Goal: Find specific page/section: Find specific page/section

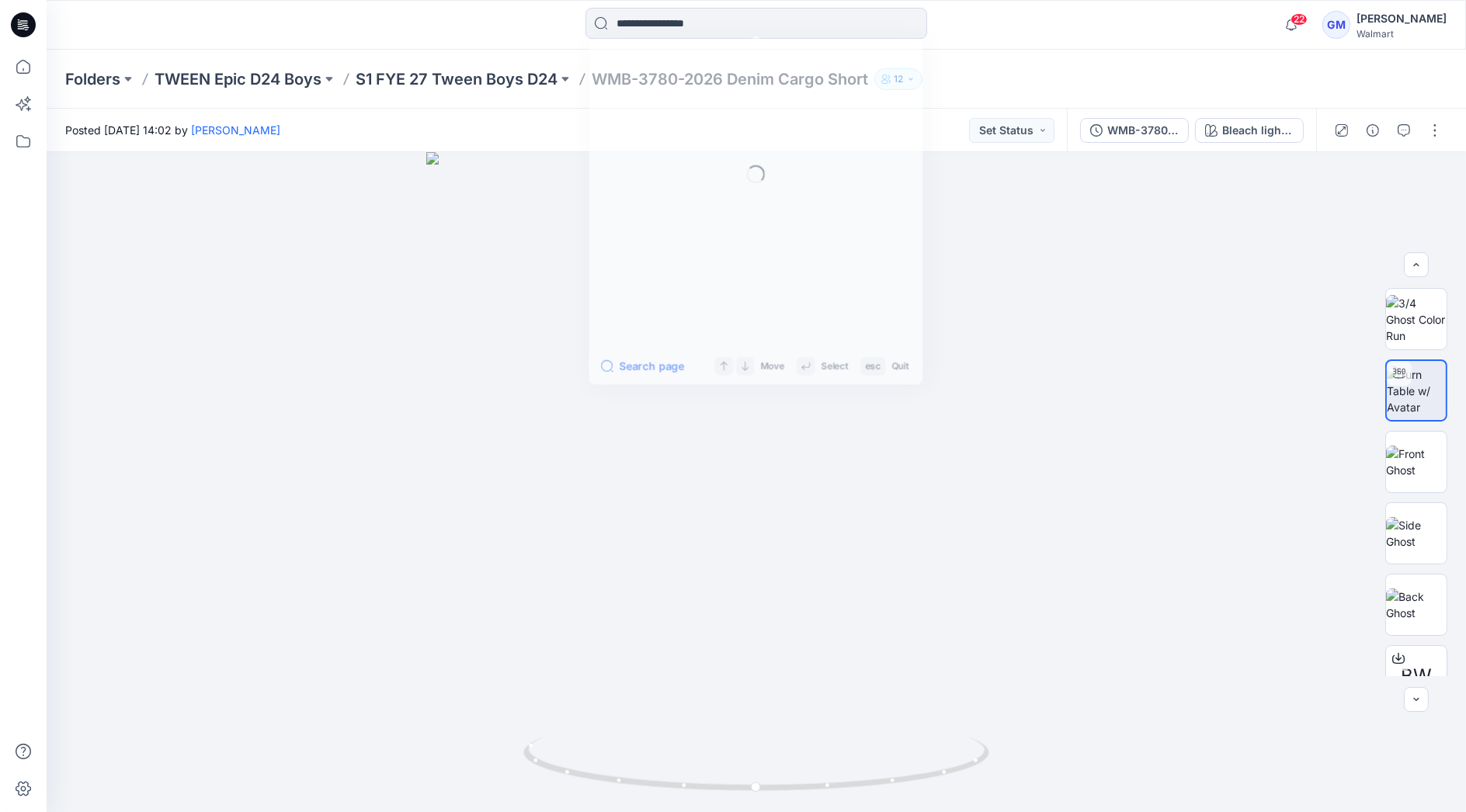
click at [720, 29] on input at bounding box center [756, 23] width 342 height 31
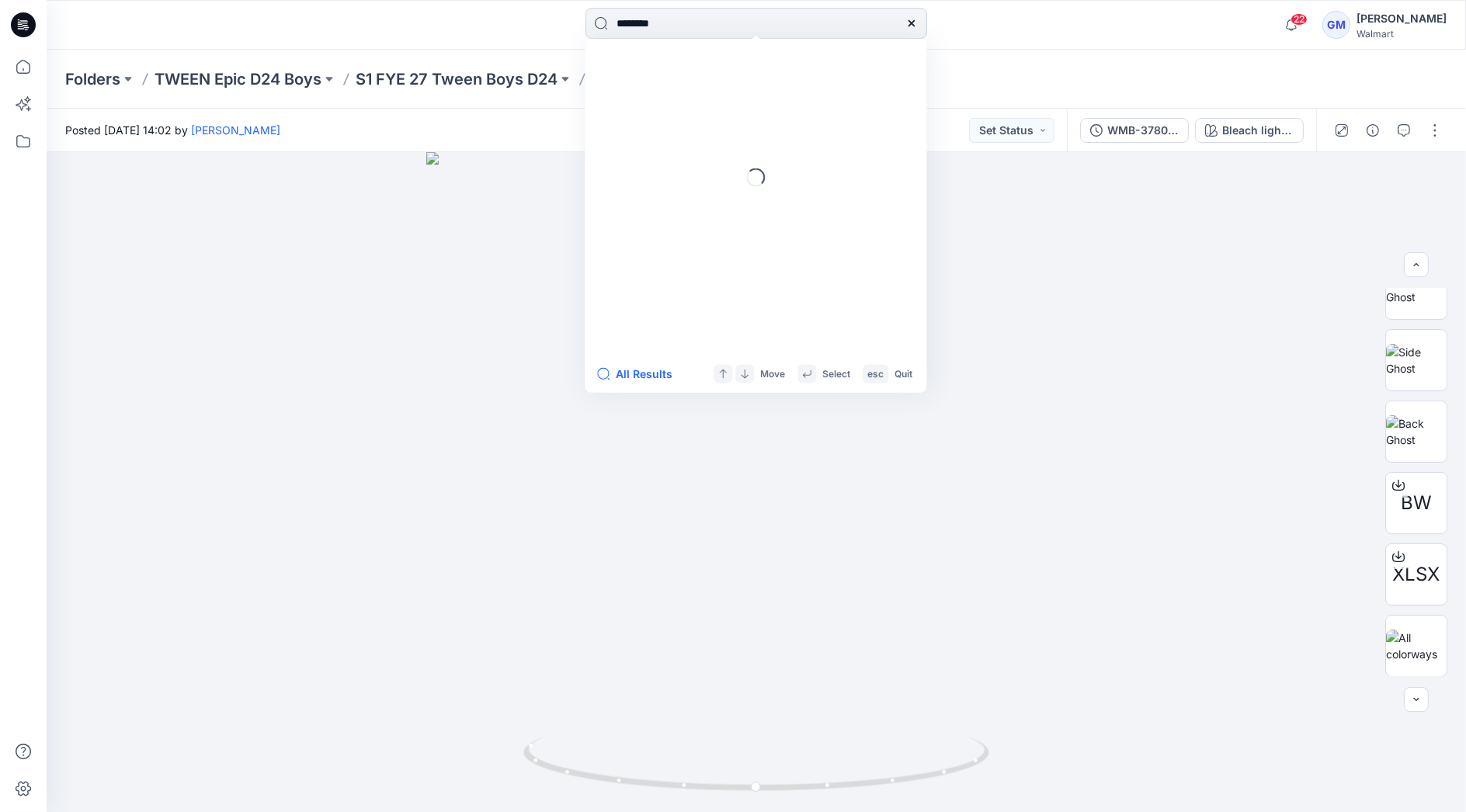
type input "********"
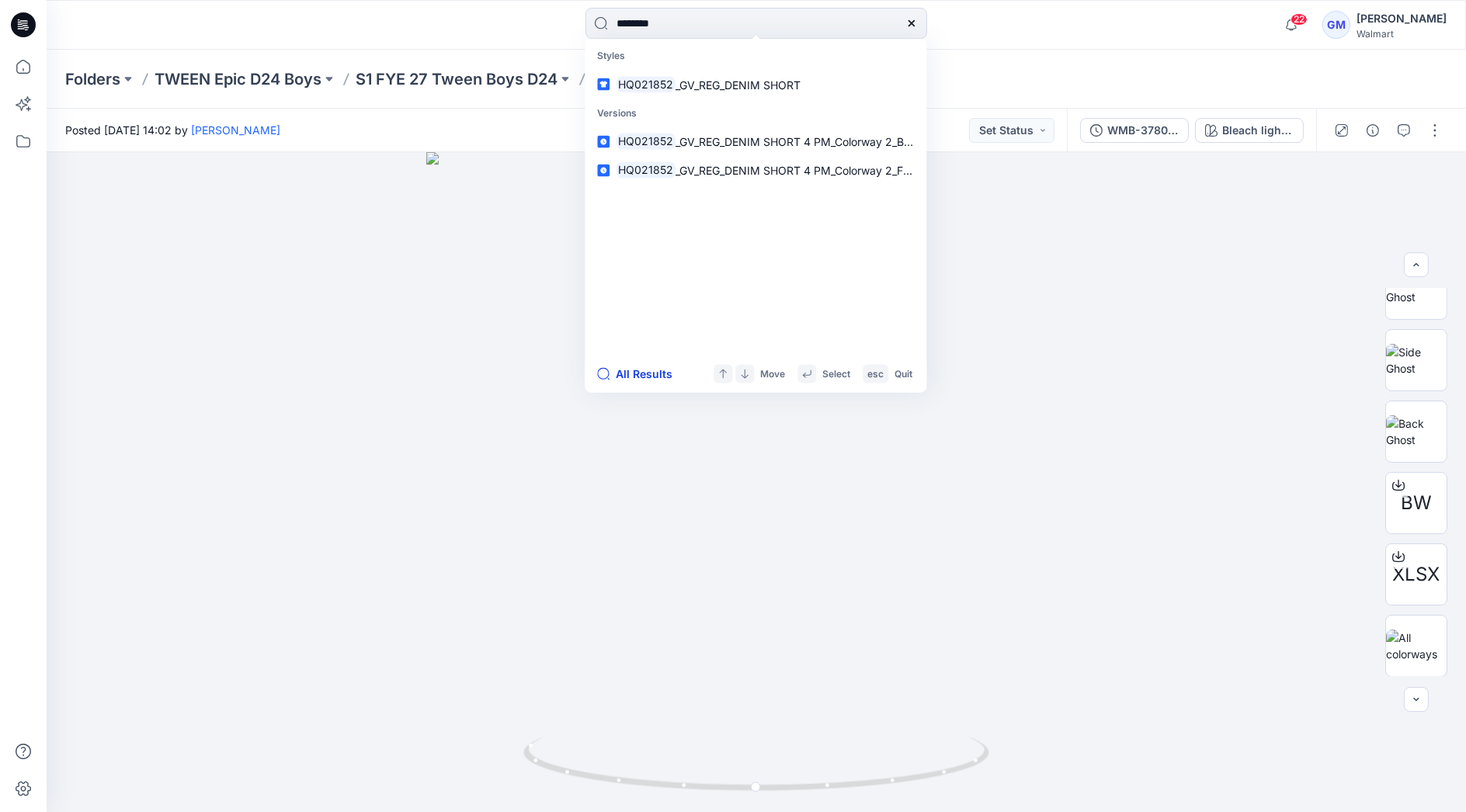
click at [645, 371] on button "All Results" at bounding box center [639, 374] width 85 height 19
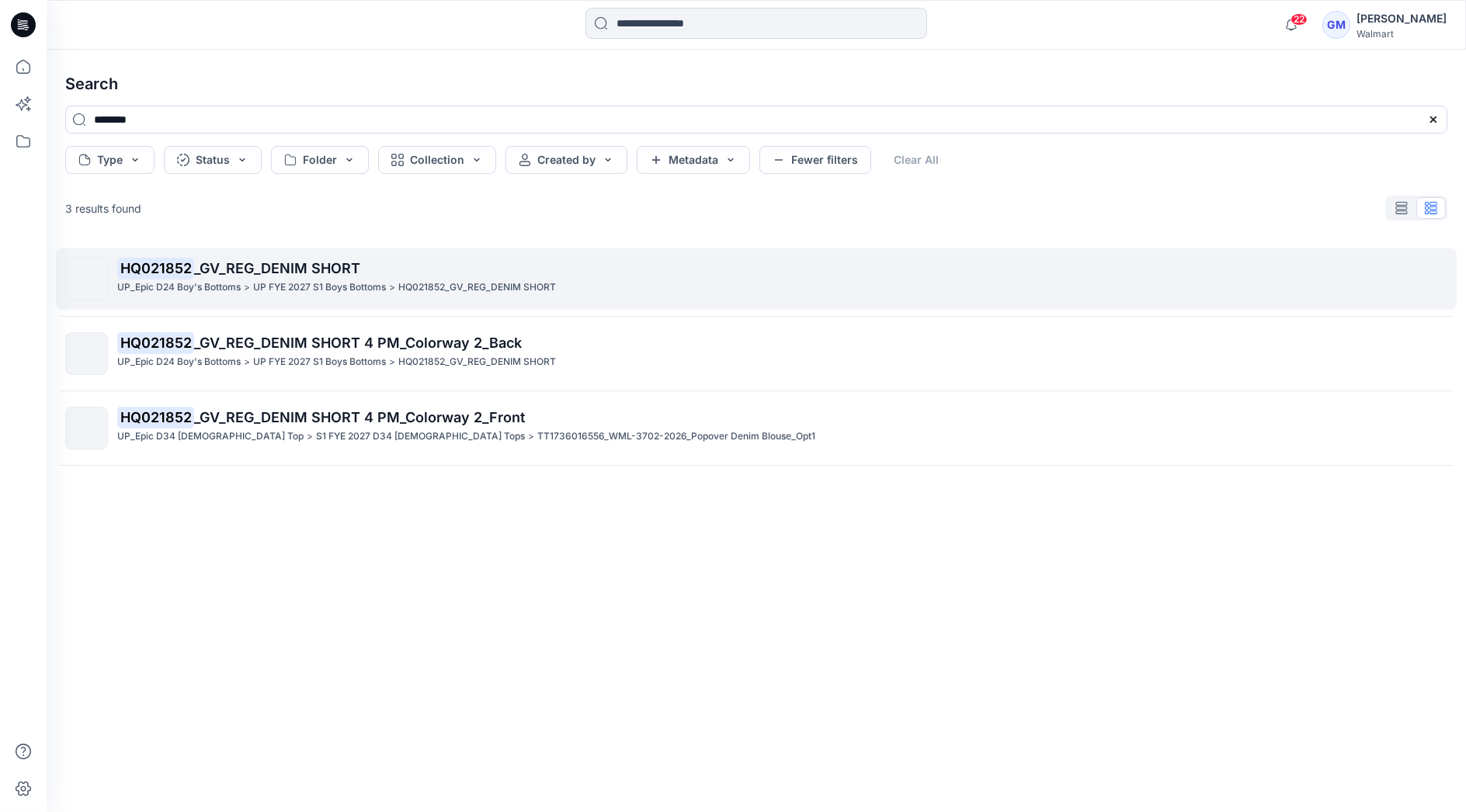
click at [370, 275] on p "HQ021852 _GV_REG_DENIM SHORT" at bounding box center [782, 268] width 1329 height 21
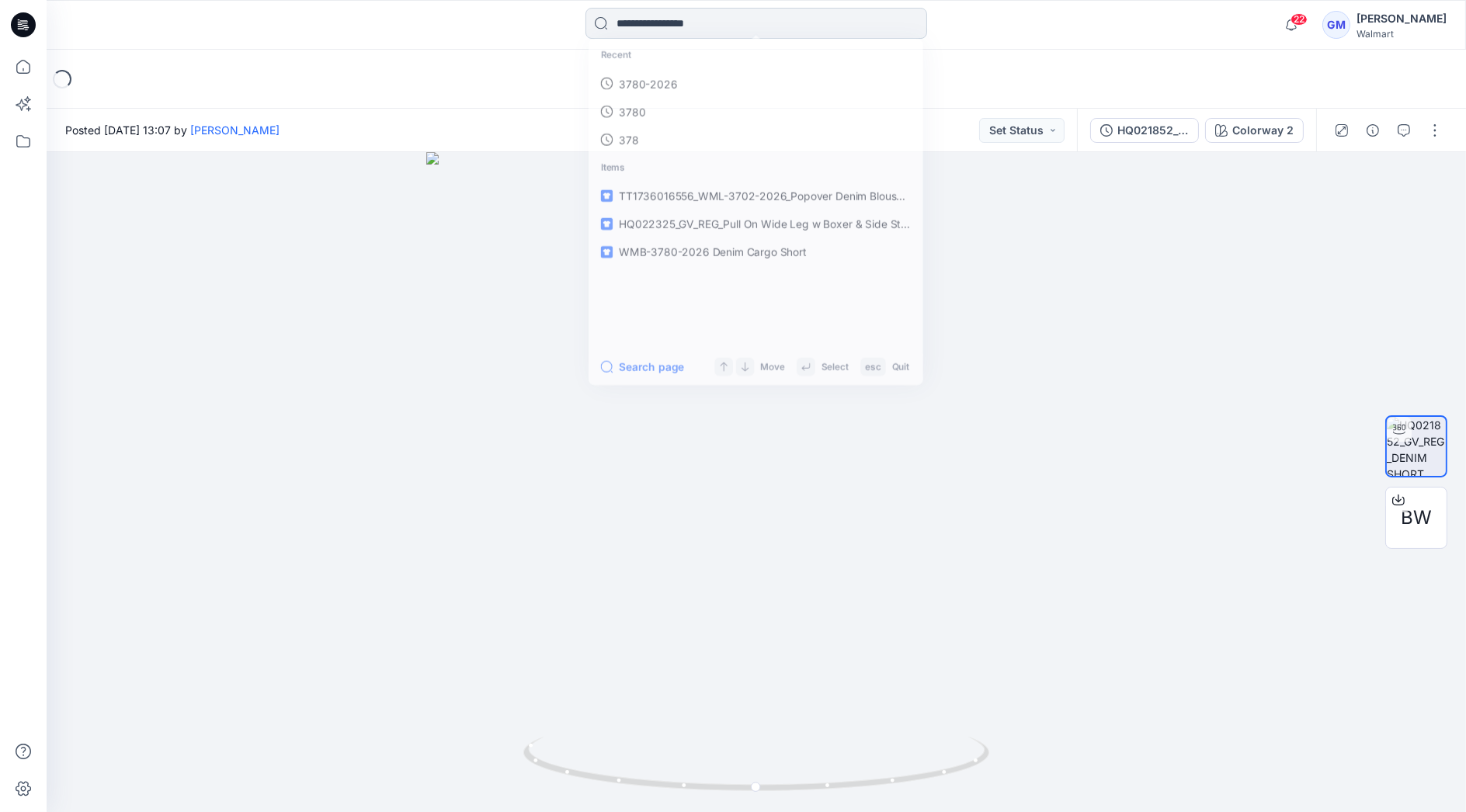
click at [802, 26] on input at bounding box center [756, 23] width 342 height 31
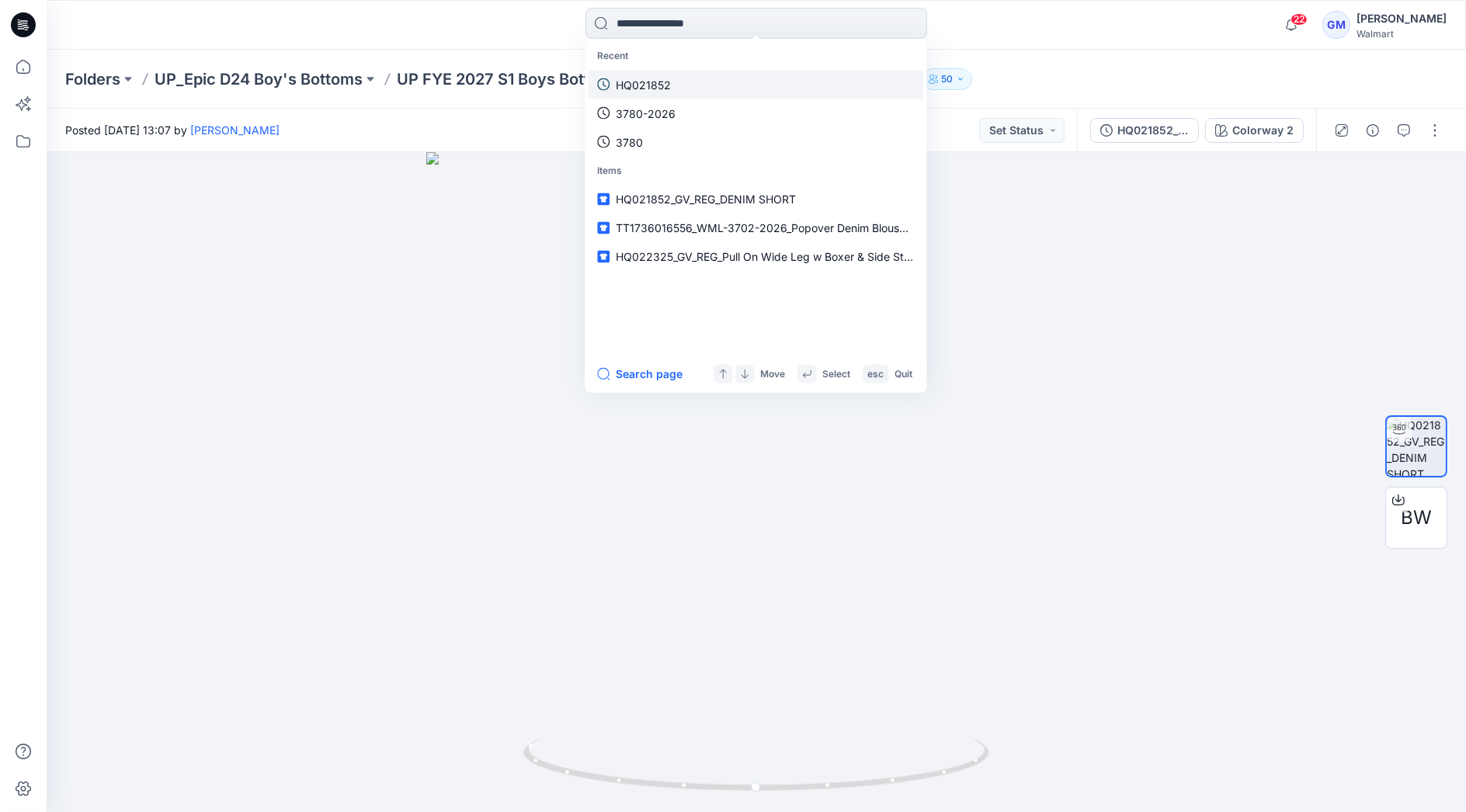
click at [673, 78] on link "HQ021852" at bounding box center [755, 84] width 335 height 29
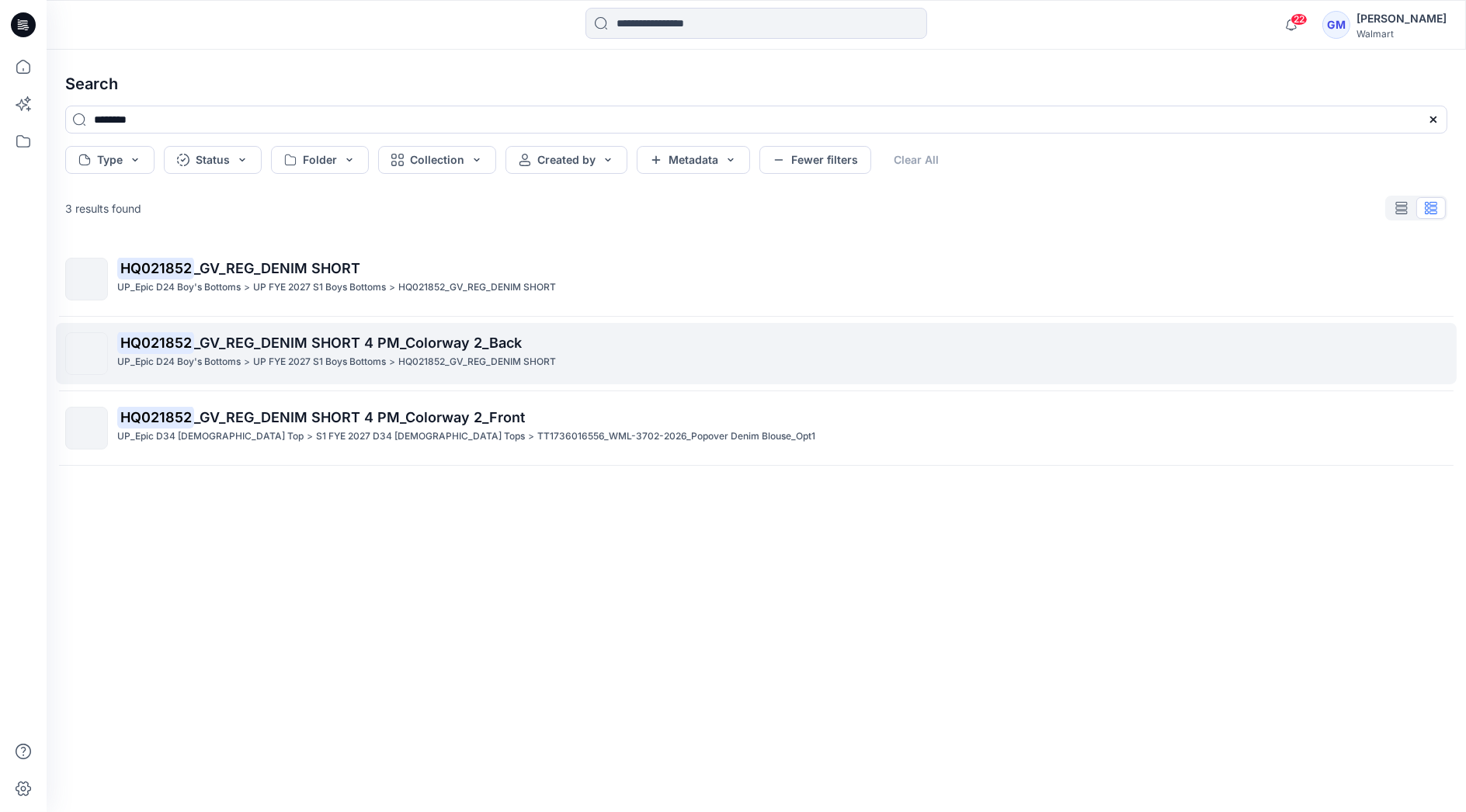
click at [280, 341] on span "_GV_REG_DENIM SHORT 4 PM_Colorway 2_Back" at bounding box center [357, 342] width 328 height 17
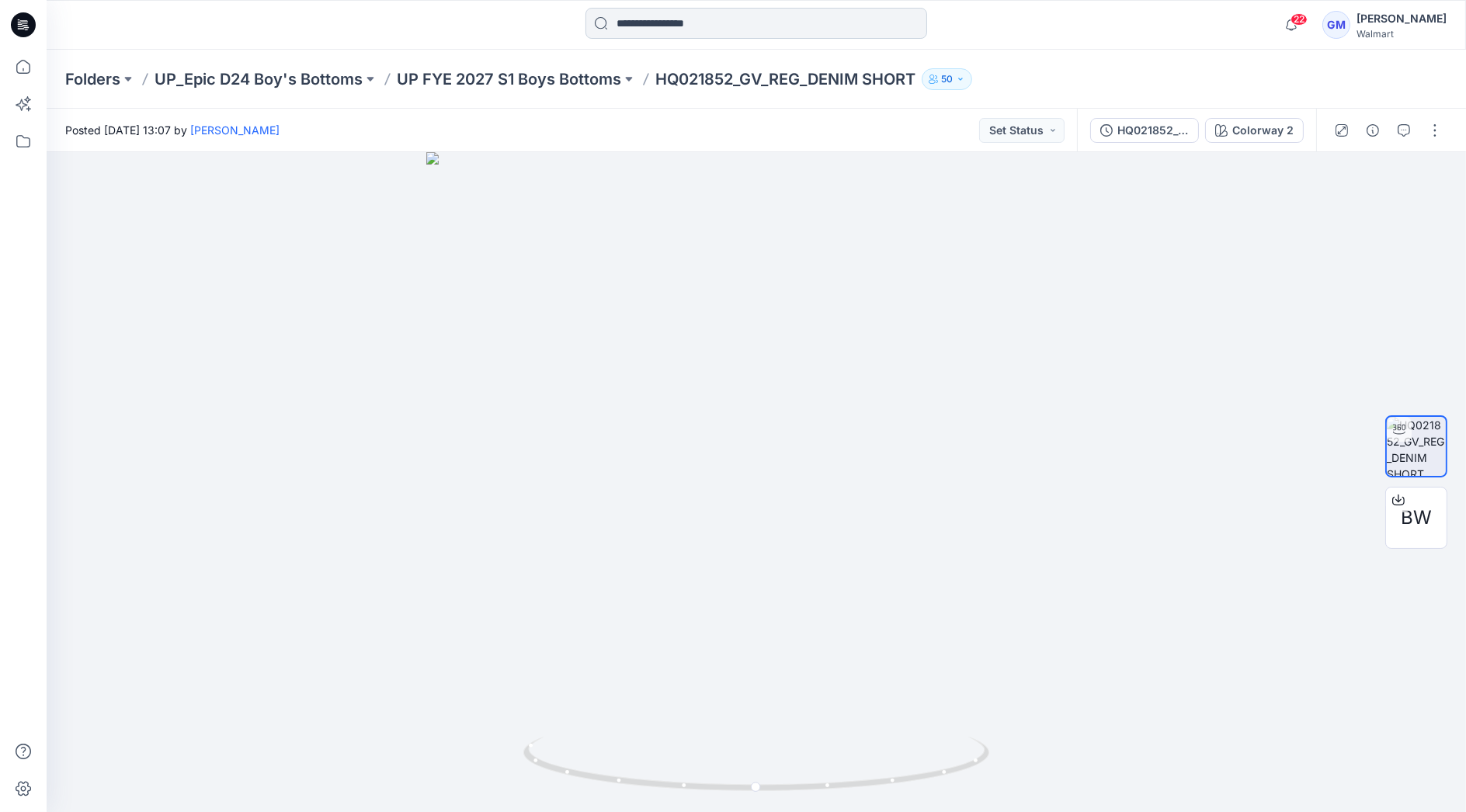
click at [642, 30] on input at bounding box center [756, 23] width 342 height 31
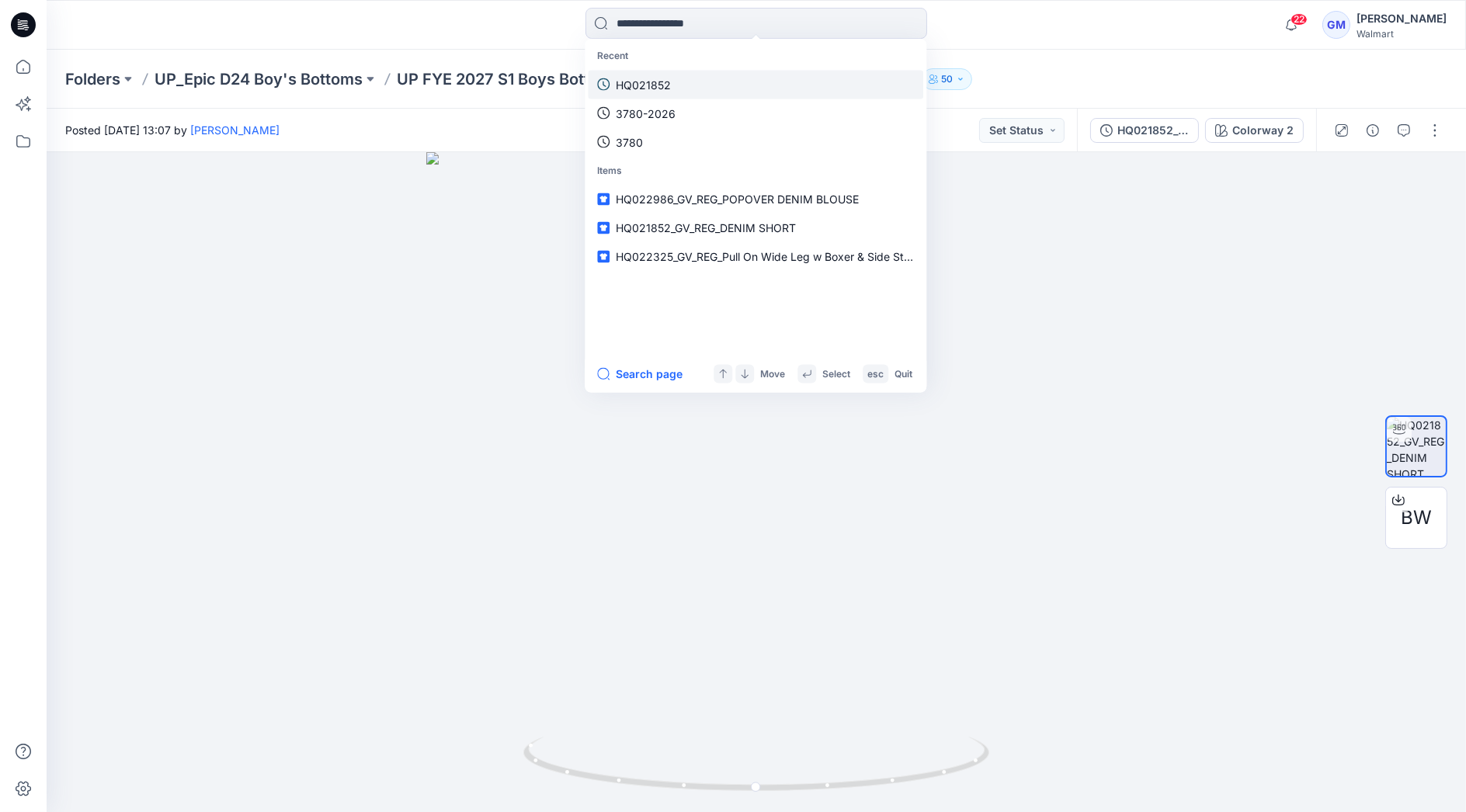
click at [647, 76] on p "HQ021852" at bounding box center [643, 84] width 55 height 17
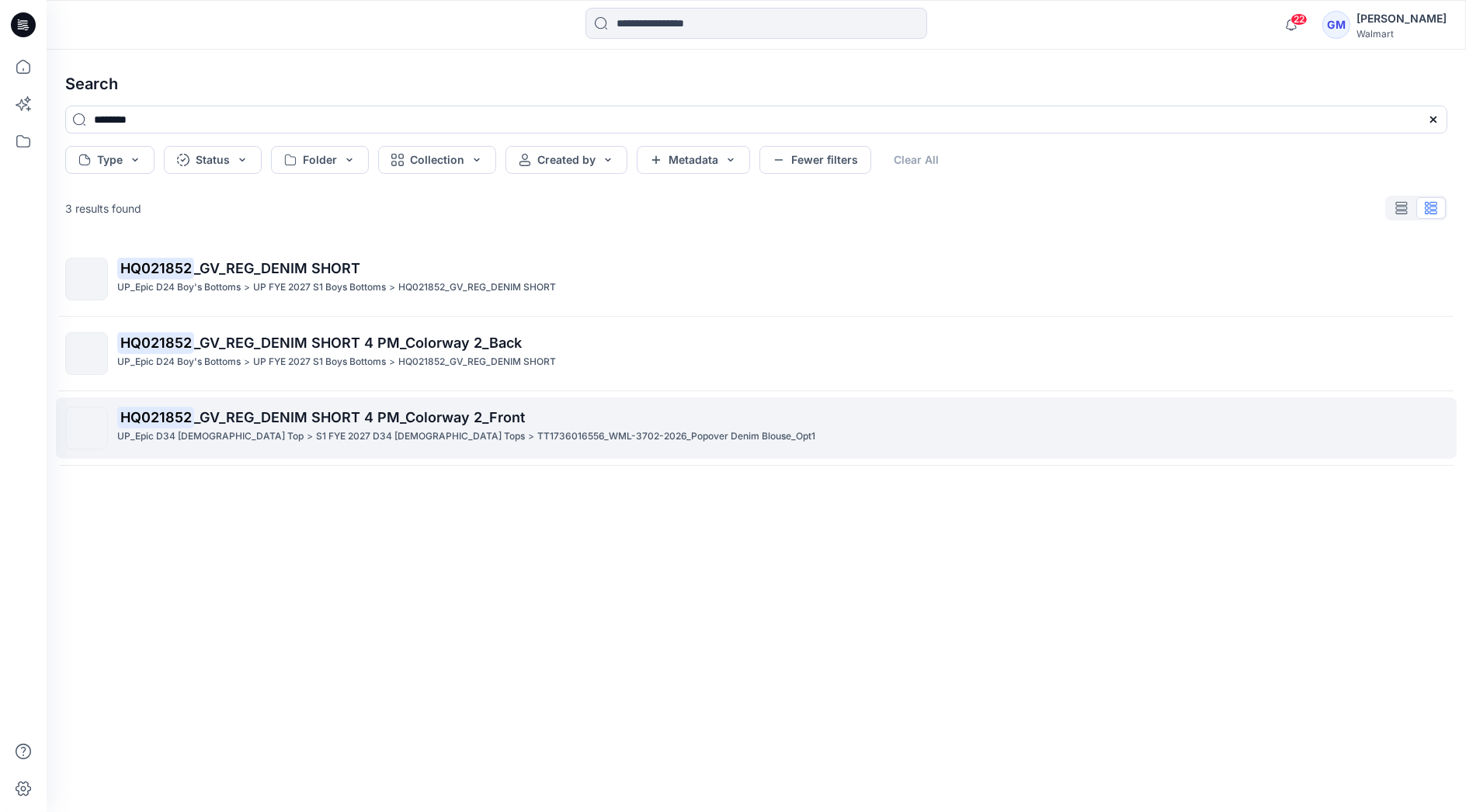
click at [286, 418] on span "_GV_REG_DENIM SHORT 4 PM_Colorway 2_Front" at bounding box center [359, 418] width 331 height 17
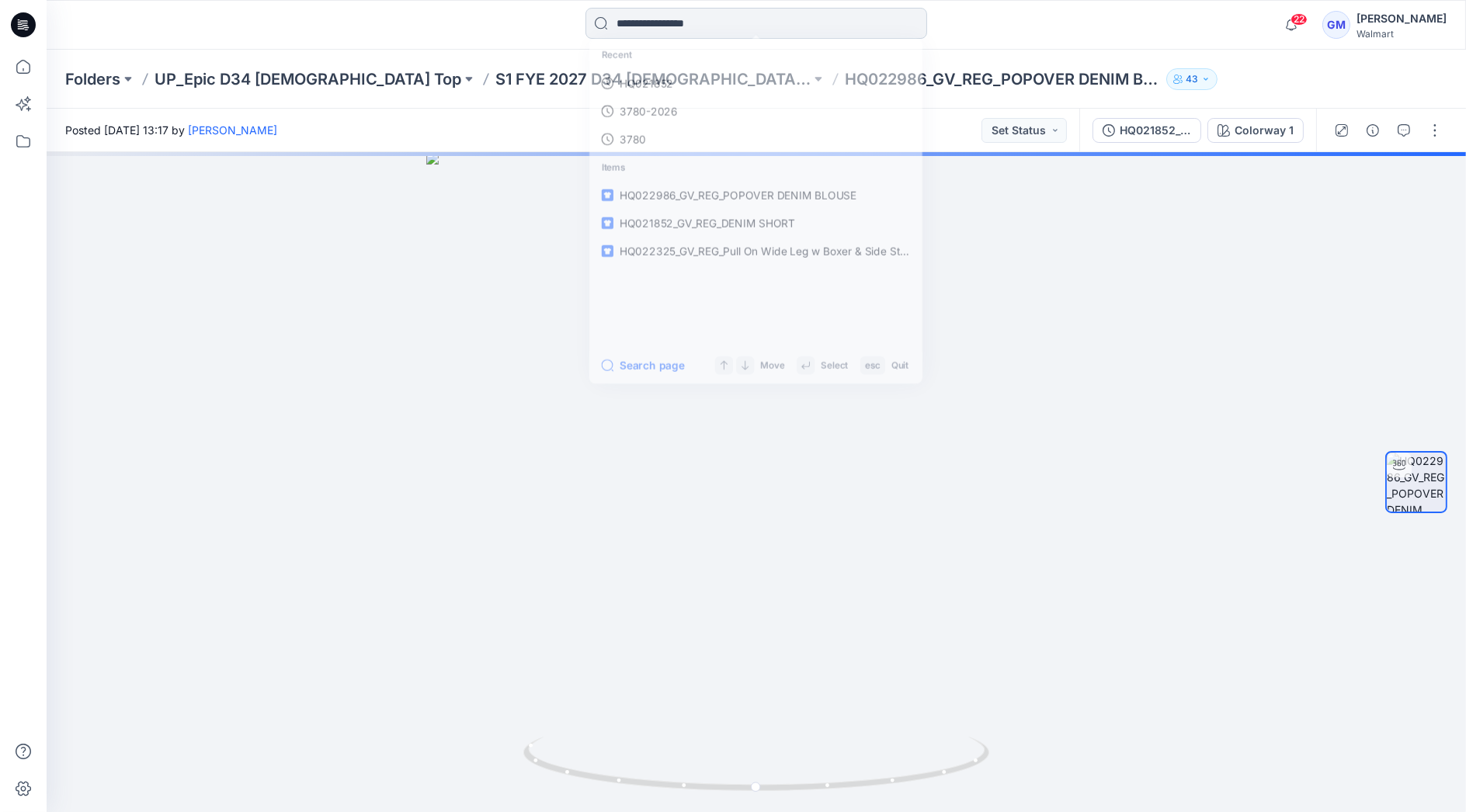
click at [726, 28] on input at bounding box center [756, 23] width 342 height 31
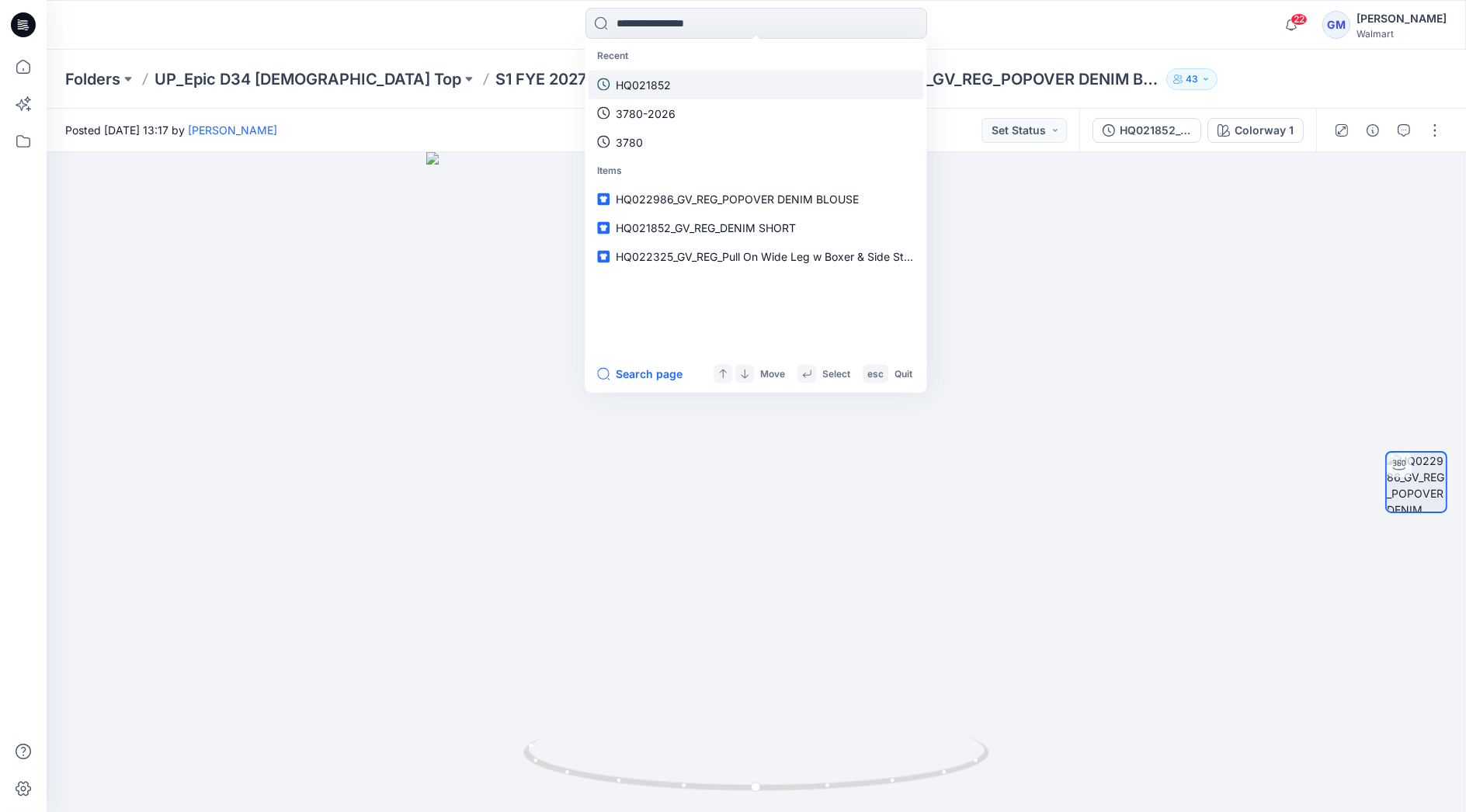
click at [679, 78] on link "HQ021852" at bounding box center [755, 84] width 335 height 29
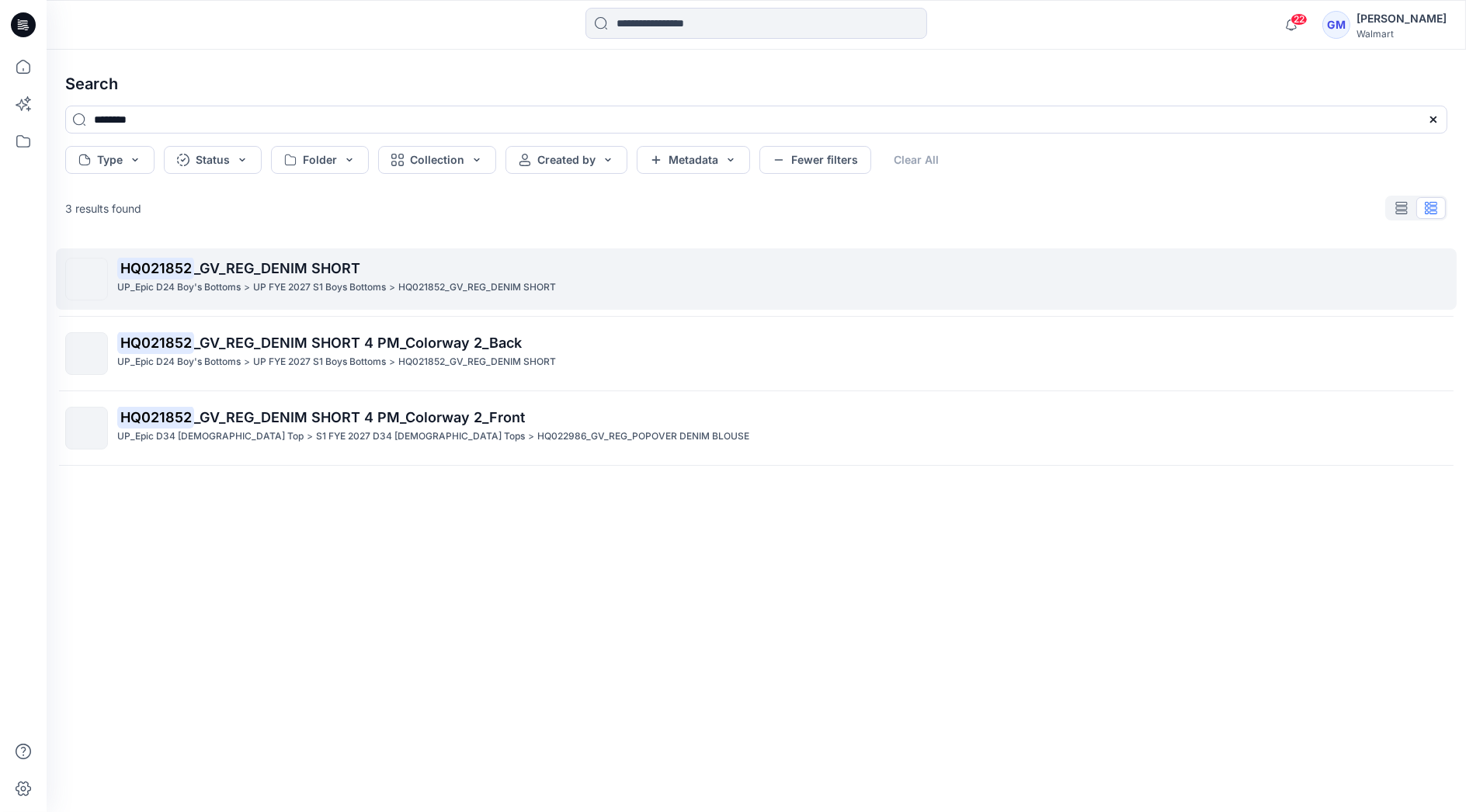
click at [293, 281] on p "UP FYE 2027 S1 Boys Bottoms" at bounding box center [319, 288] width 133 height 17
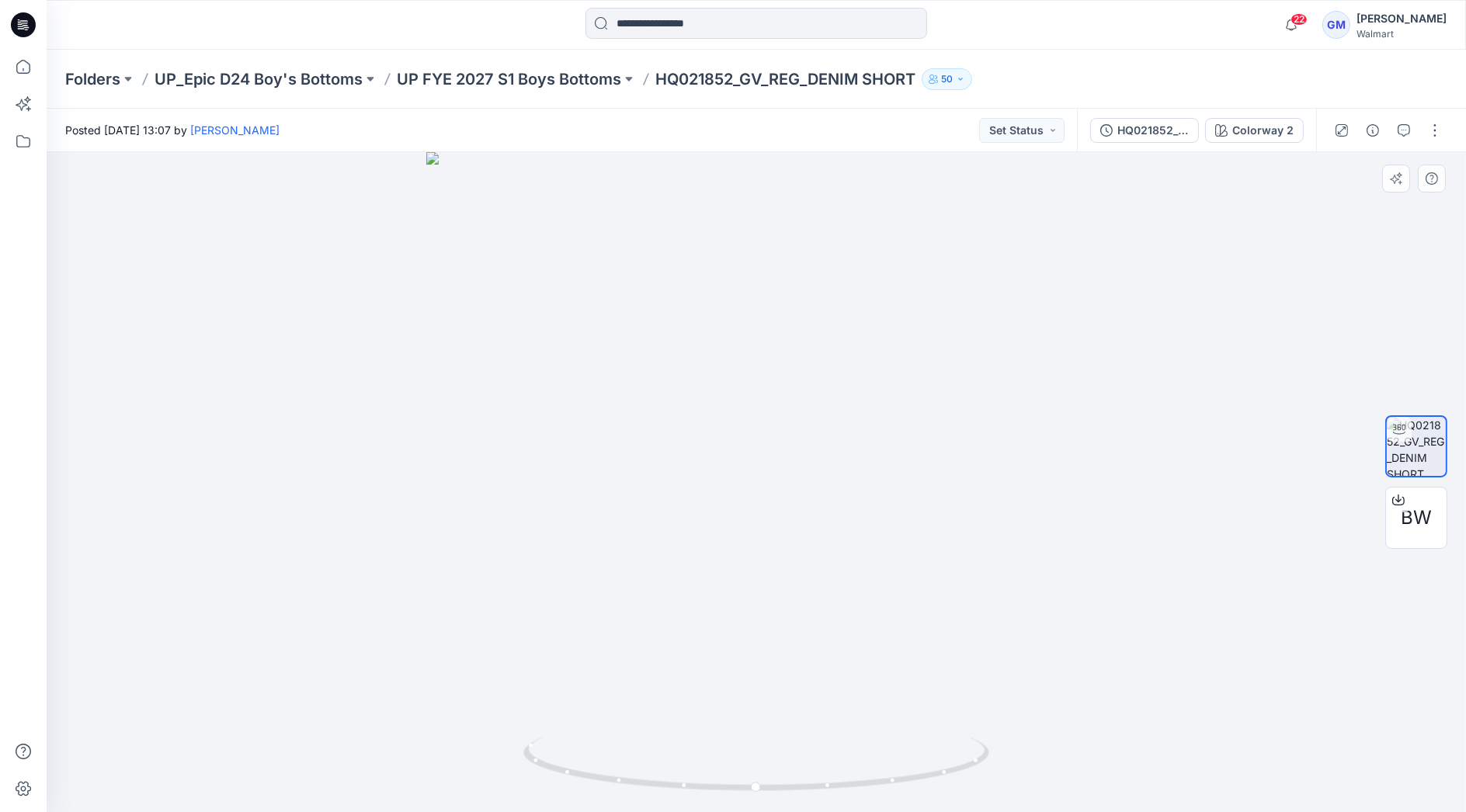
click at [266, 507] on div at bounding box center [755, 481] width 1419 height 659
